Goal: Task Accomplishment & Management: Use online tool/utility

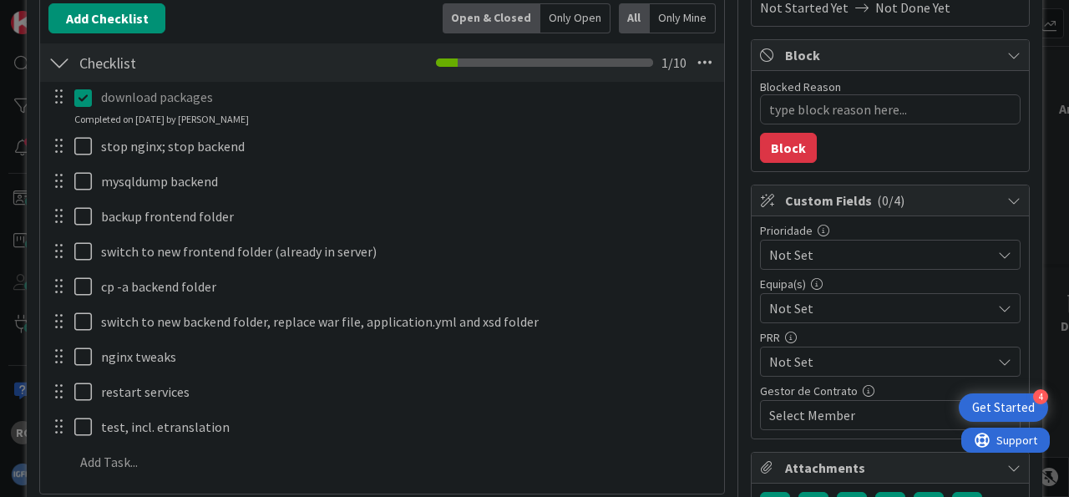
scroll to position [311, 0]
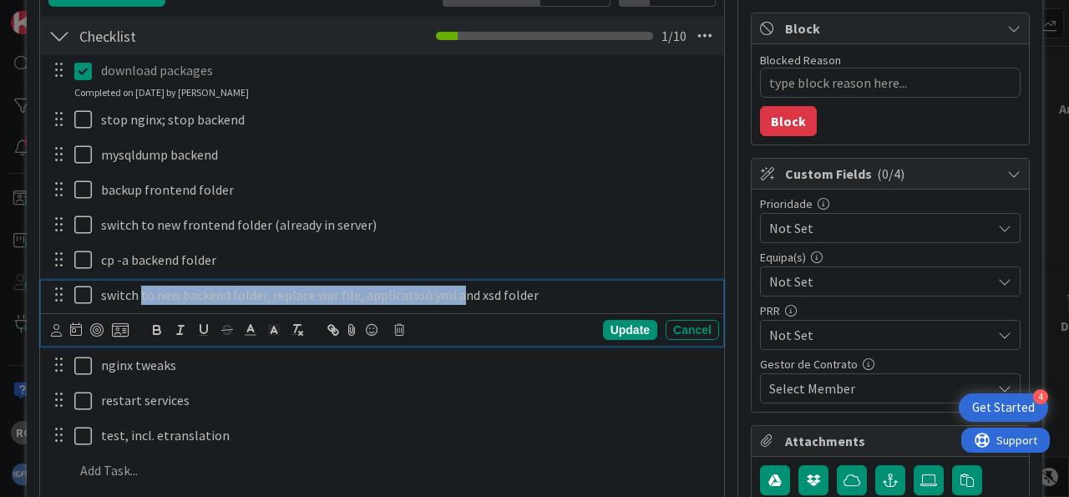
drag, startPoint x: 459, startPoint y: 294, endPoint x: 205, endPoint y: 346, distance: 259.2
click at [140, 281] on div "switch to new backend folder, replace war file, application.yml and xsd folder" at bounding box center [406, 295] width 625 height 29
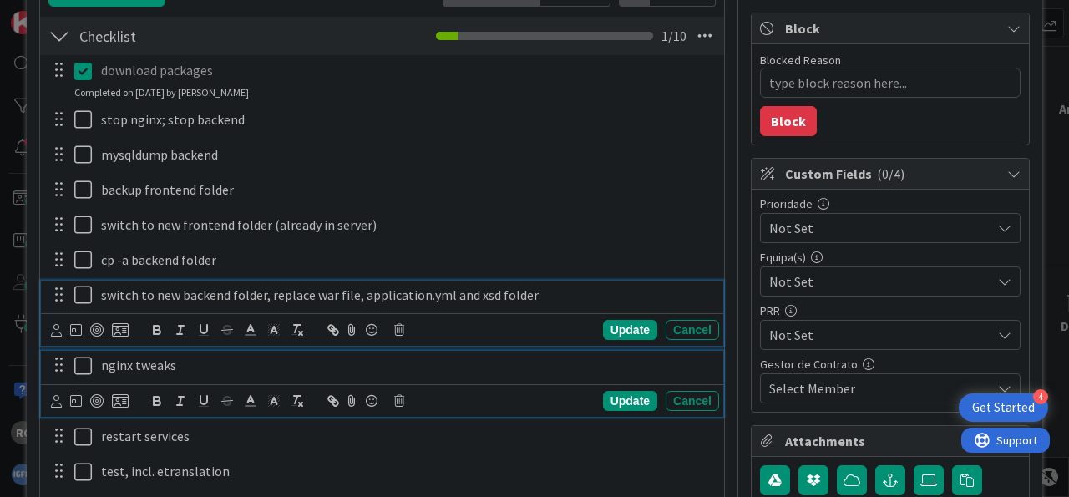
click at [211, 364] on p "nginx tweaks" at bounding box center [406, 365] width 611 height 19
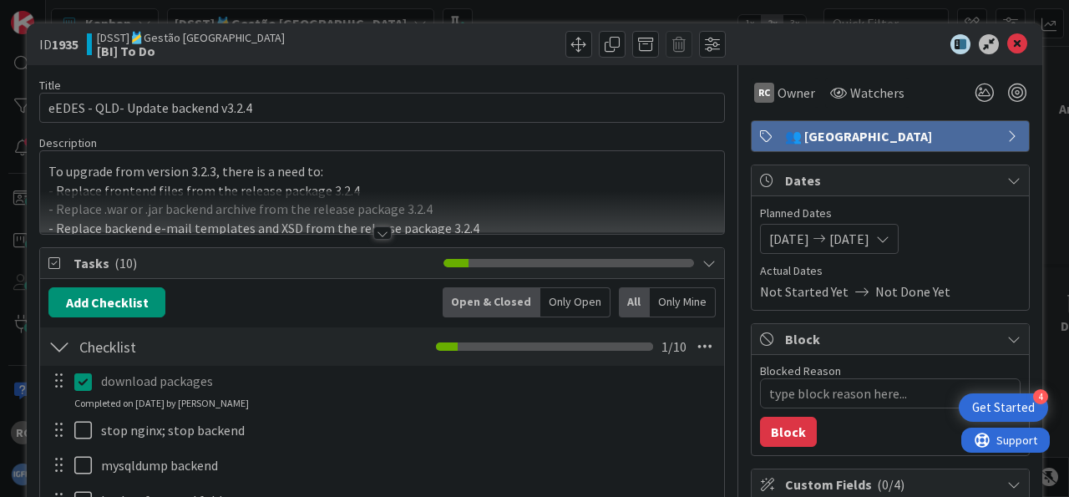
type textarea "x"
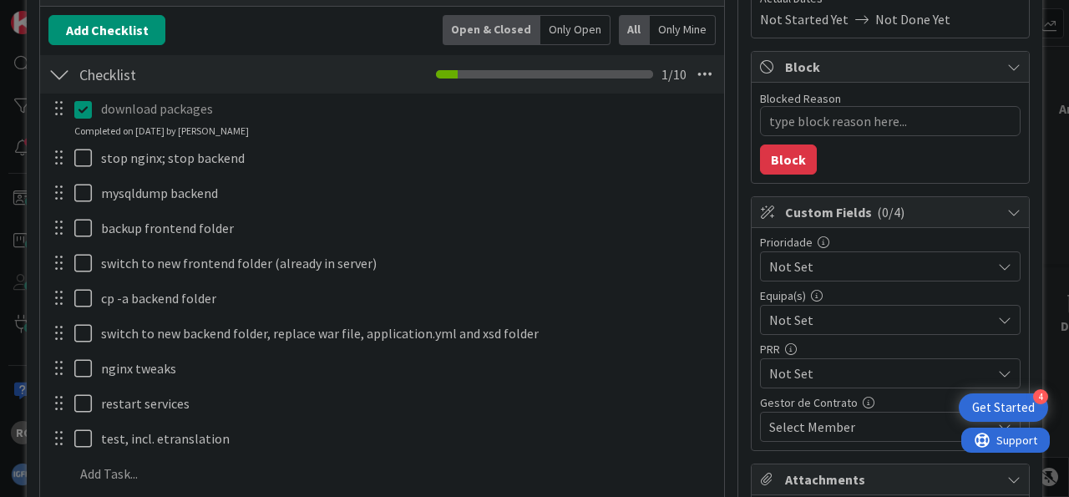
scroll to position [311, 0]
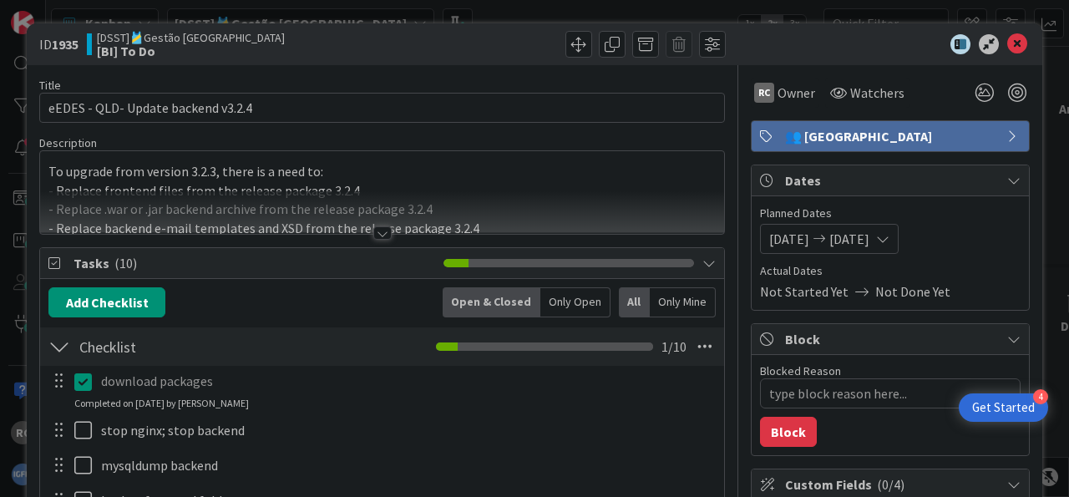
type textarea "x"
